Goal: Communication & Community: Answer question/provide support

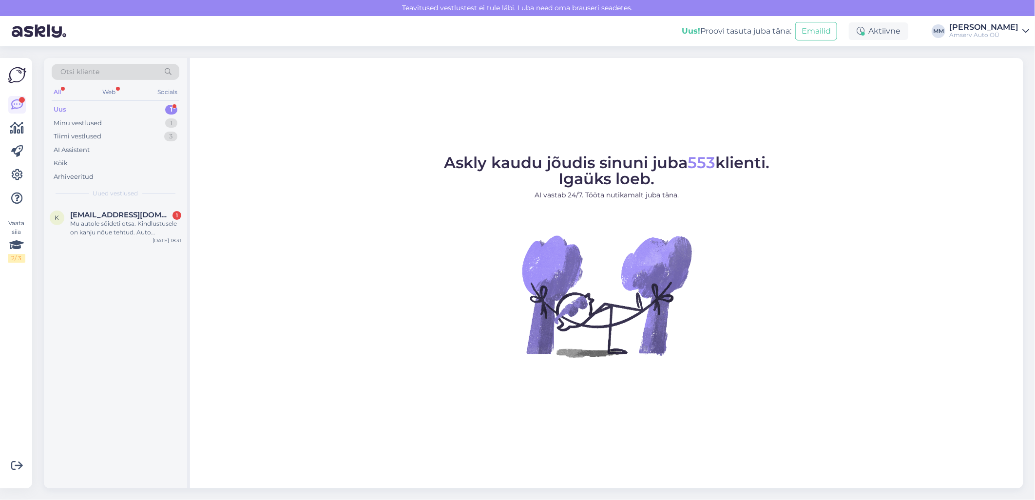
click at [122, 109] on div "Uus 1" at bounding box center [116, 110] width 128 height 14
click at [120, 223] on div "Mu autole sõideti otsa. Kindlustusele on kahju nõue tehtud. Auto dokumentide ju…" at bounding box center [125, 228] width 111 height 18
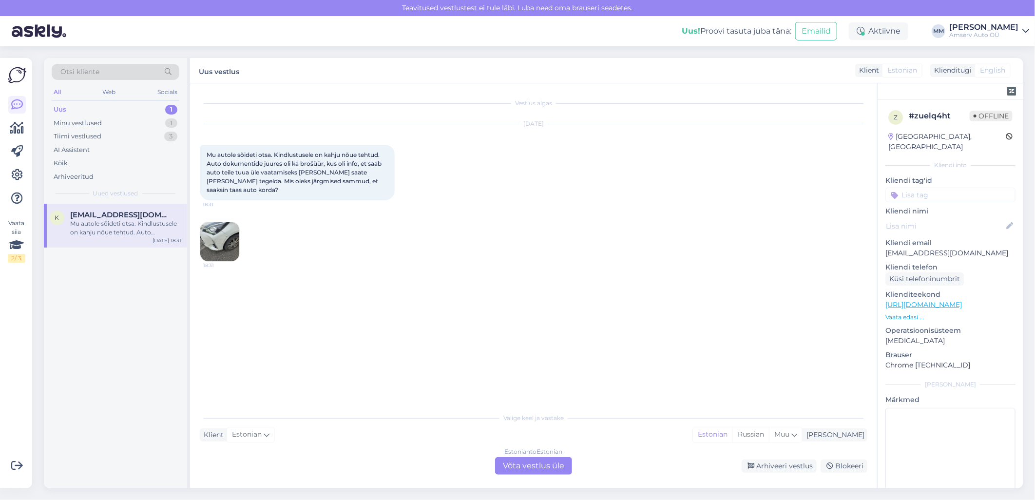
click at [505, 468] on div "Estonian to Estonian Võta vestlus üle" at bounding box center [533, 466] width 77 height 18
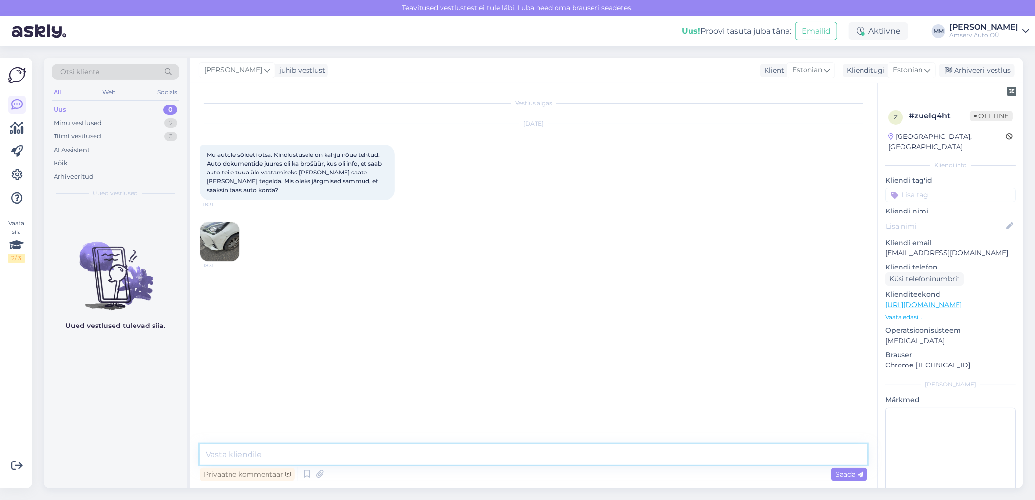
click at [454, 458] on textarea at bounding box center [533, 454] width 667 height 20
type textarea "Tere"
type textarea "Palun tulge meie esindusse 8:00-18:00"
type textarea "Aega broneerida pole vaja"
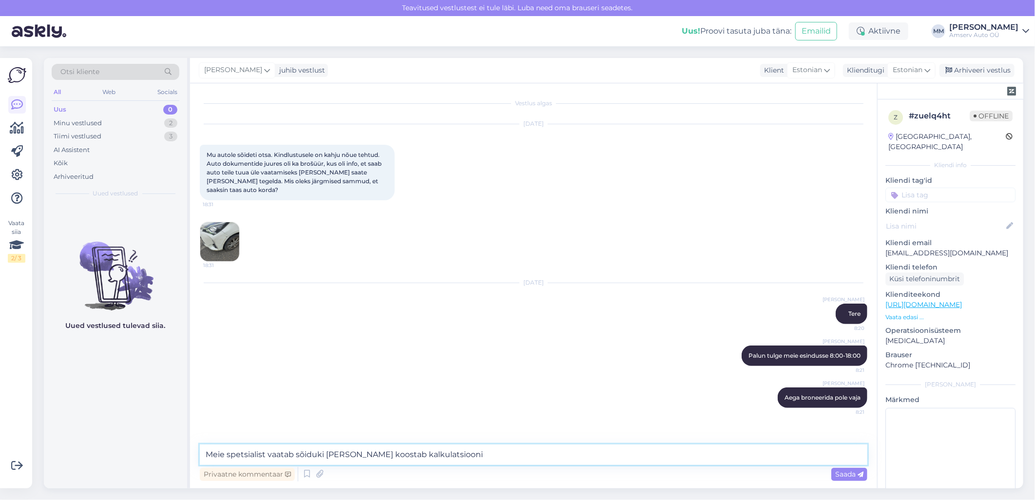
drag, startPoint x: 441, startPoint y: 455, endPoint x: 349, endPoint y: 459, distance: 91.7
click at [349, 459] on textarea "Meie spetsialist vaatab sõiduki [PERSON_NAME] koostab kalkulatsiooni" at bounding box center [533, 454] width 667 height 20
click at [487, 452] on textarea "Meie spetsialist vaatab sõiduki [PERSON_NAME] koostab kalkulatsiooni" at bounding box center [533, 454] width 667 height 20
click at [348, 457] on textarea "Meie spetsialist vaatab sõiduki [PERSON_NAME] koostab kalkulatsiooni" at bounding box center [533, 454] width 667 height 20
click at [445, 456] on textarea "Meie spetsialist vaatab sõiduki üle, koostab kalkulatsiooni" at bounding box center [533, 454] width 667 height 20
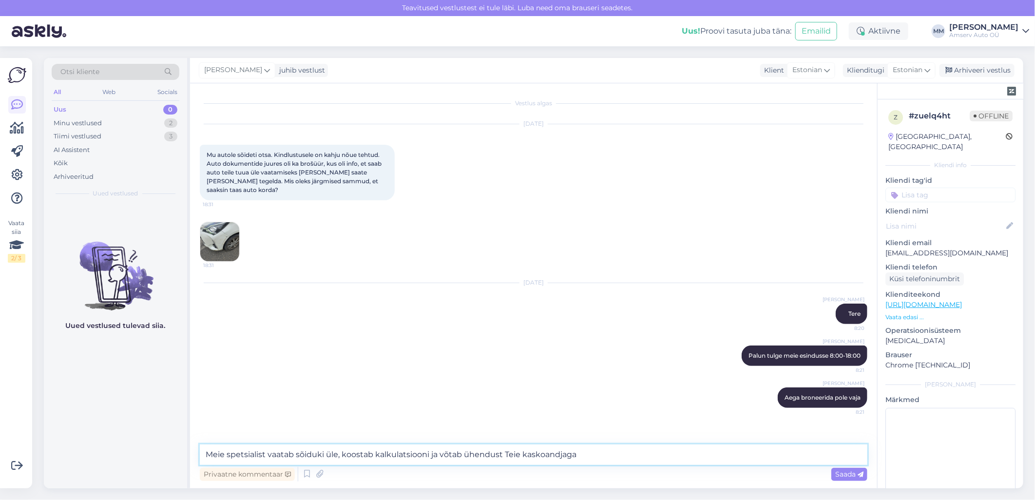
drag, startPoint x: 547, startPoint y: 456, endPoint x: 524, endPoint y: 458, distance: 23.5
click at [524, 458] on textarea "Meie spetsialist vaatab sõiduki üle, koostab kalkulatsiooni ja võtab ühendust T…" at bounding box center [533, 454] width 667 height 20
type textarea "Meie spetsialist vaatab sõiduki üle, koostab kalkulatsiooni ja võtab ühendust T…"
click at [838, 475] on span "Saada" at bounding box center [849, 474] width 28 height 9
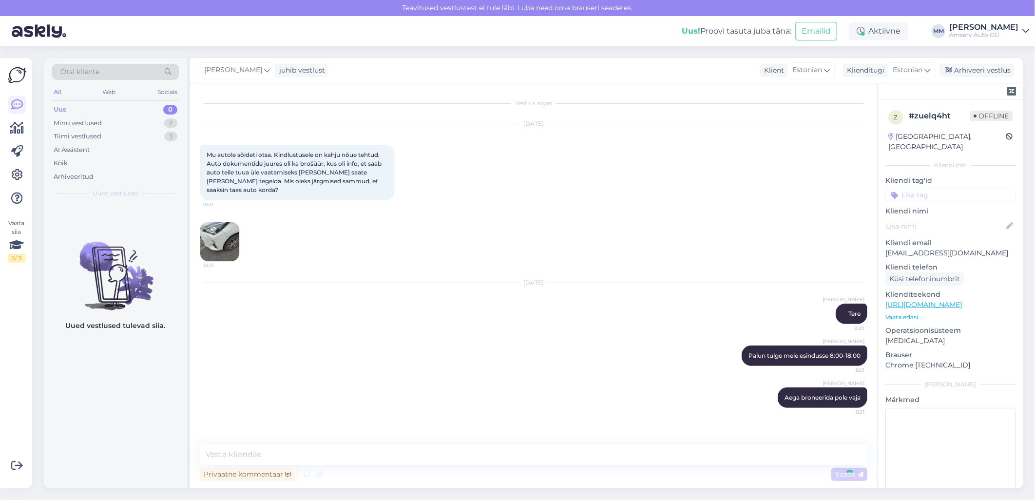
scroll to position [25, 0]
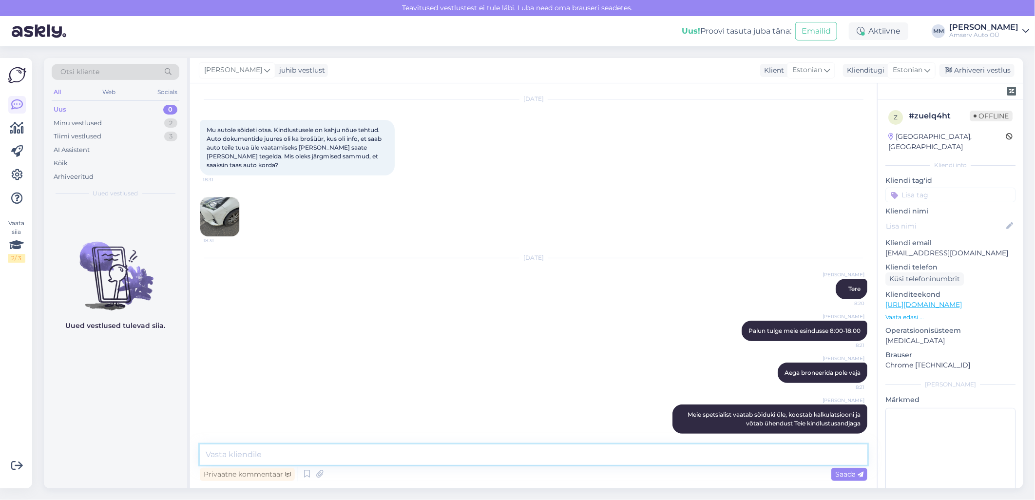
click at [748, 457] on textarea at bounding box center [533, 454] width 667 height 20
type textarea "Jääme ootama Teid!"
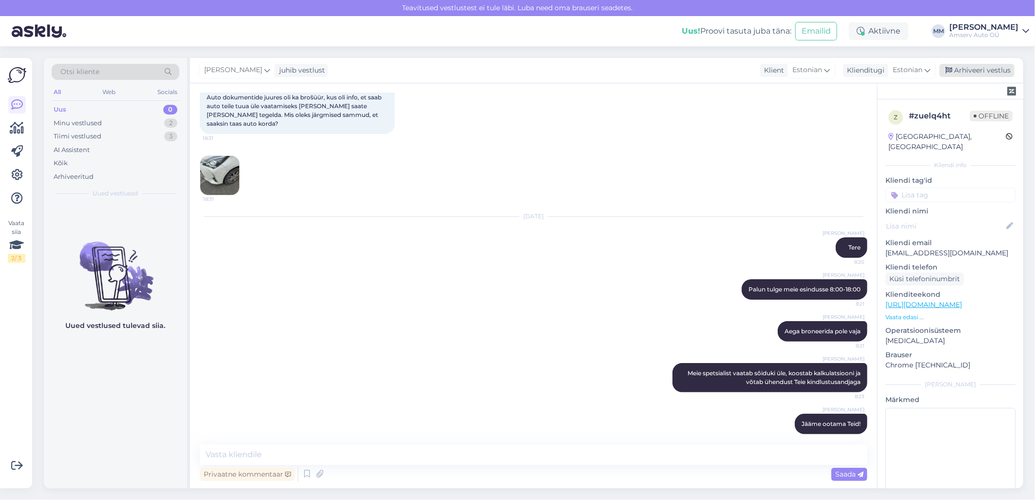
click at [986, 73] on div "Arhiveeri vestlus" at bounding box center [976, 70] width 75 height 13
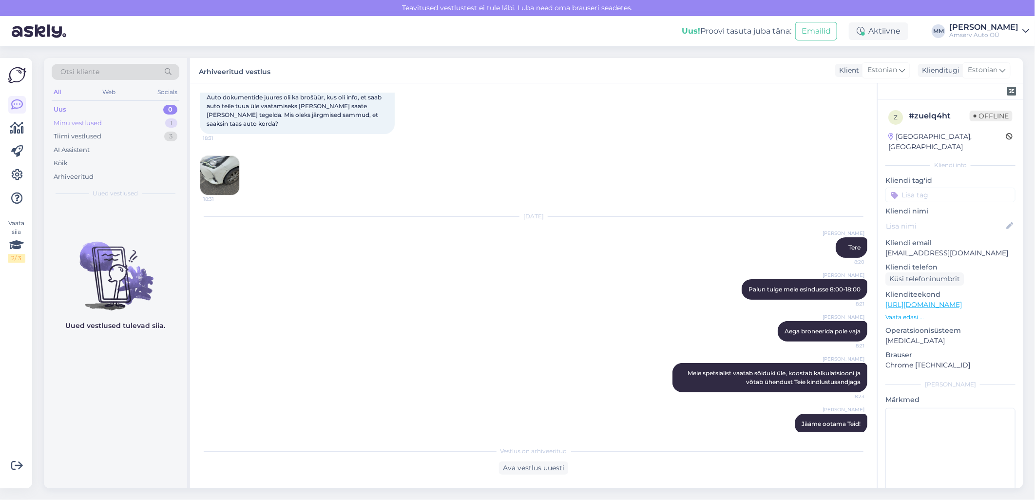
click at [139, 122] on div "Minu vestlused 1" at bounding box center [116, 123] width 128 height 14
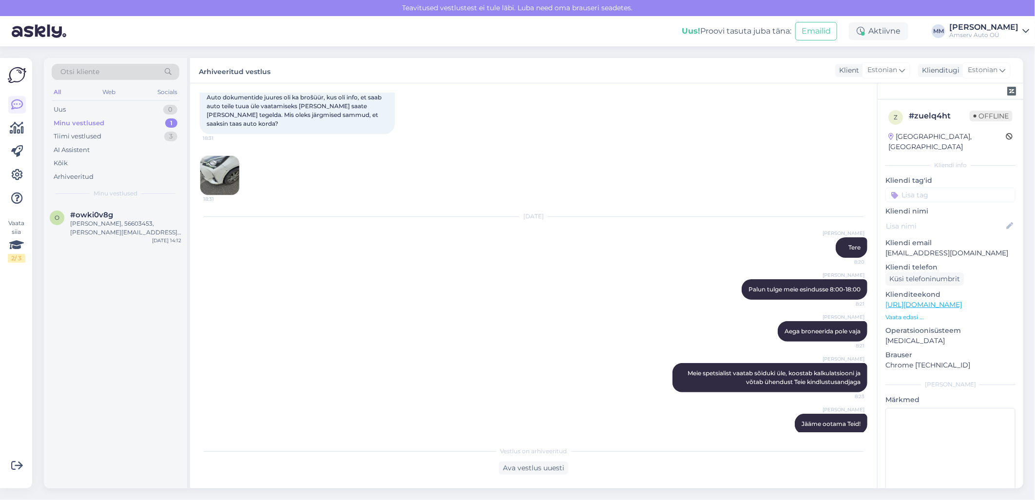
click at [139, 122] on div "Minu vestlused 1" at bounding box center [116, 123] width 128 height 14
click at [128, 109] on div "Uus 0" at bounding box center [116, 110] width 128 height 14
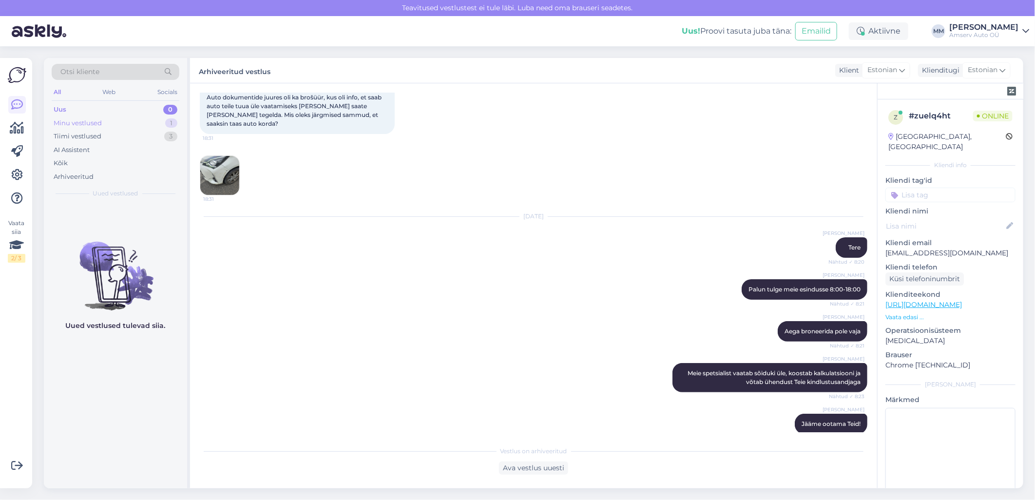
click at [120, 125] on div "Minu vestlused 1" at bounding box center [116, 123] width 128 height 14
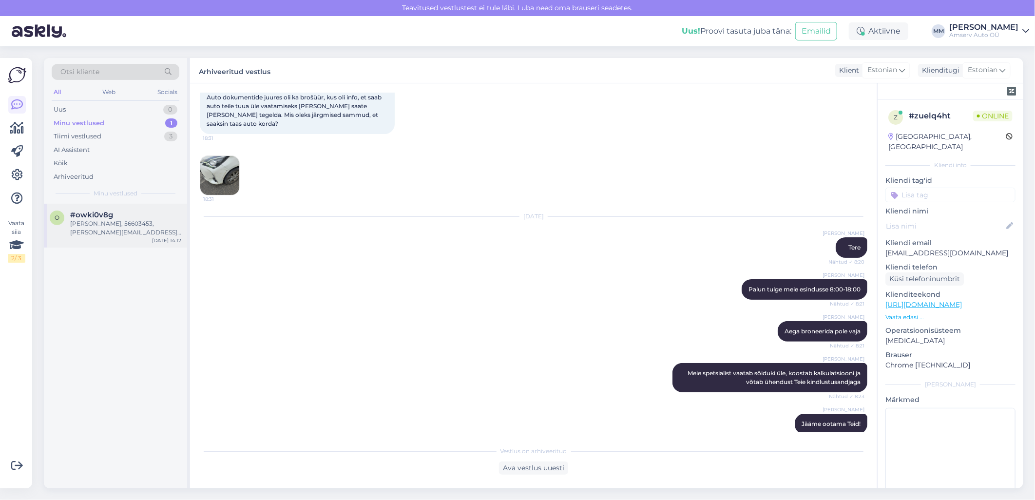
click at [108, 221] on div "[PERSON_NAME], 56603453, [PERSON_NAME][EMAIL_ADDRESS][DOMAIN_NAME]" at bounding box center [125, 228] width 111 height 18
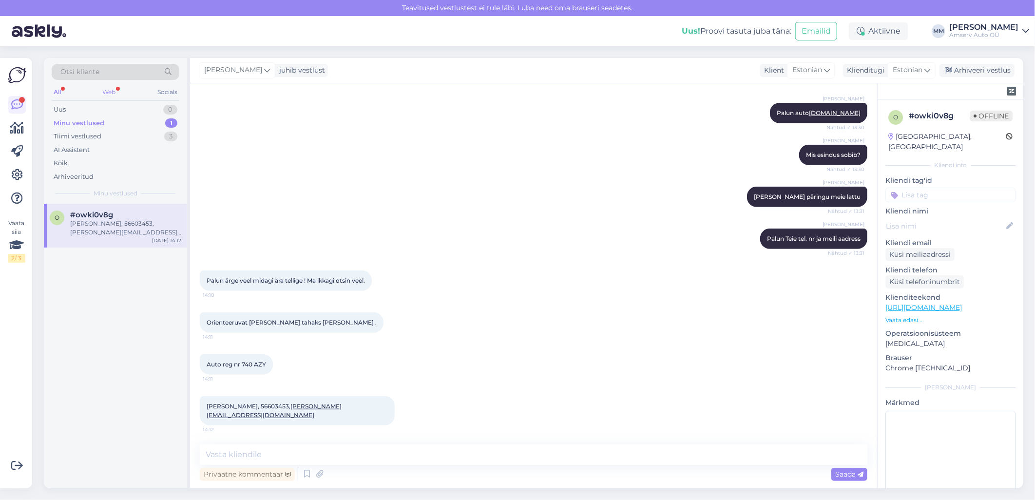
click at [115, 89] on div "Web" at bounding box center [109, 92] width 17 height 13
